Goal: Information Seeking & Learning: Learn about a topic

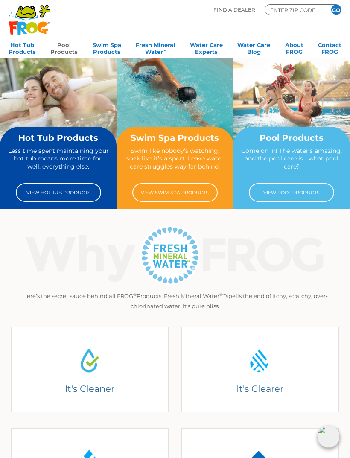
click at [62, 50] on link "Pool Products" at bounding box center [63, 47] width 27 height 17
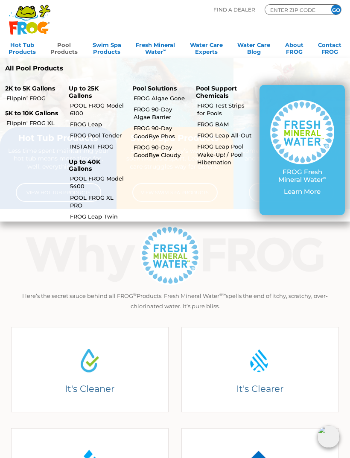
click at [80, 106] on link "POOL FROG Model 6100" at bounding box center [97, 109] width 55 height 15
click at [78, 124] on link "FROG Leap" at bounding box center [97, 124] width 55 height 8
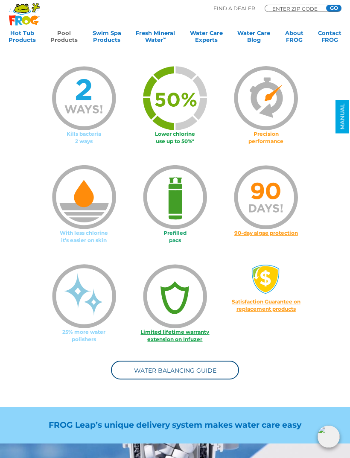
scroll to position [426, 0]
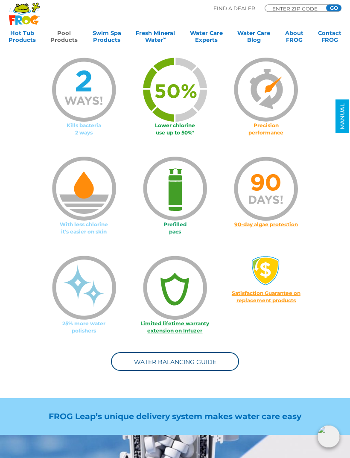
click at [181, 326] on link "Limited lifetime warranty extension on Infuzer" at bounding box center [174, 327] width 69 height 14
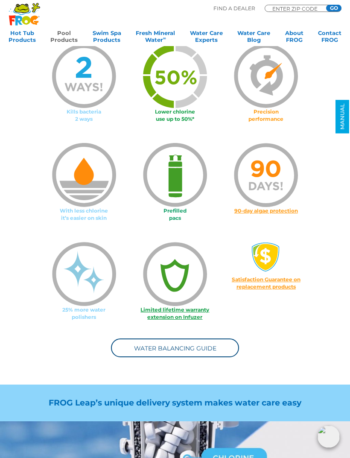
click at [151, 354] on link "Water Balancing Guide" at bounding box center [175, 347] width 128 height 19
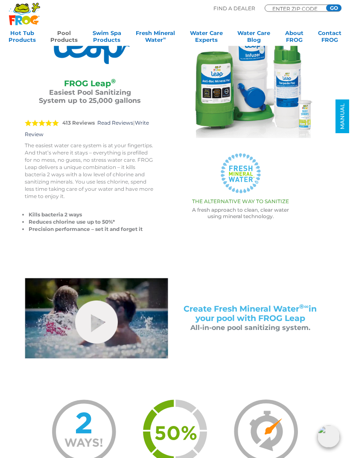
scroll to position [0, 0]
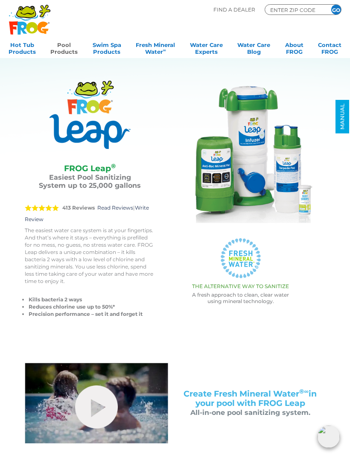
click at [221, 166] on img at bounding box center [240, 153] width 144 height 144
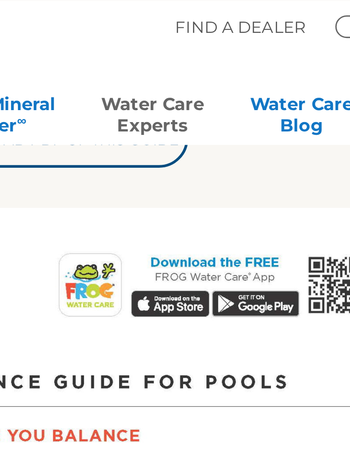
scroll to position [239, 0]
